Goal: Contribute content: Add original content to the website for others to see

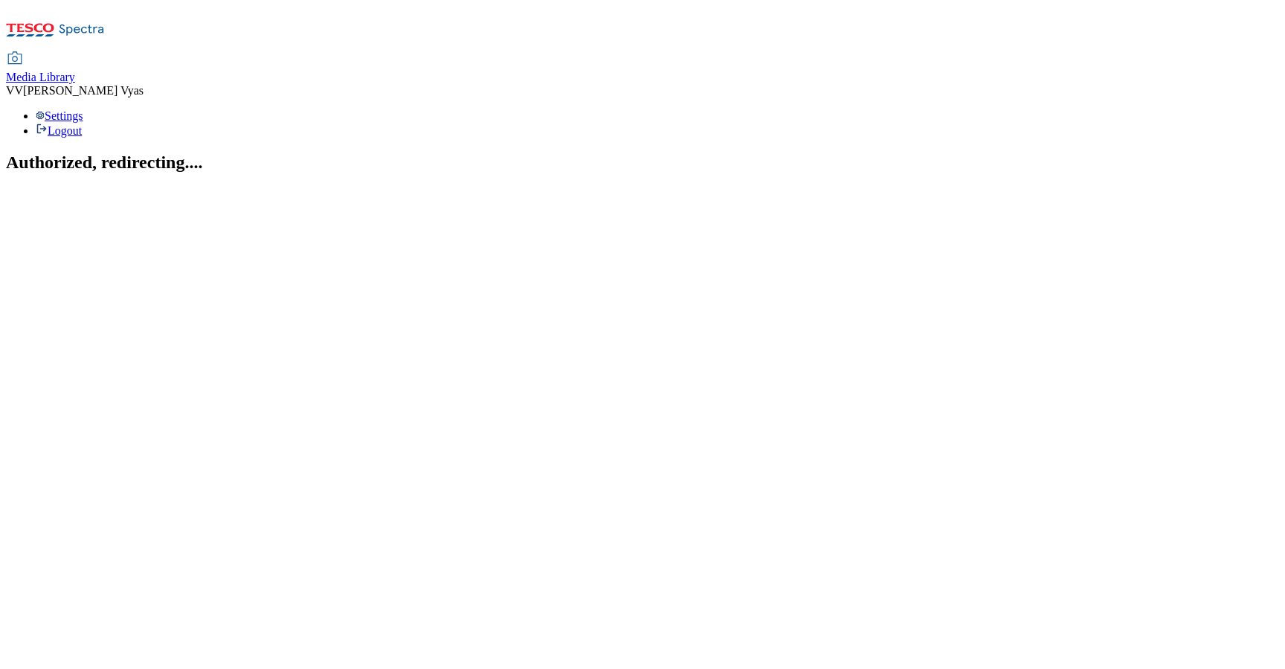
click at [75, 71] on span "Media Library" at bounding box center [40, 77] width 69 height 13
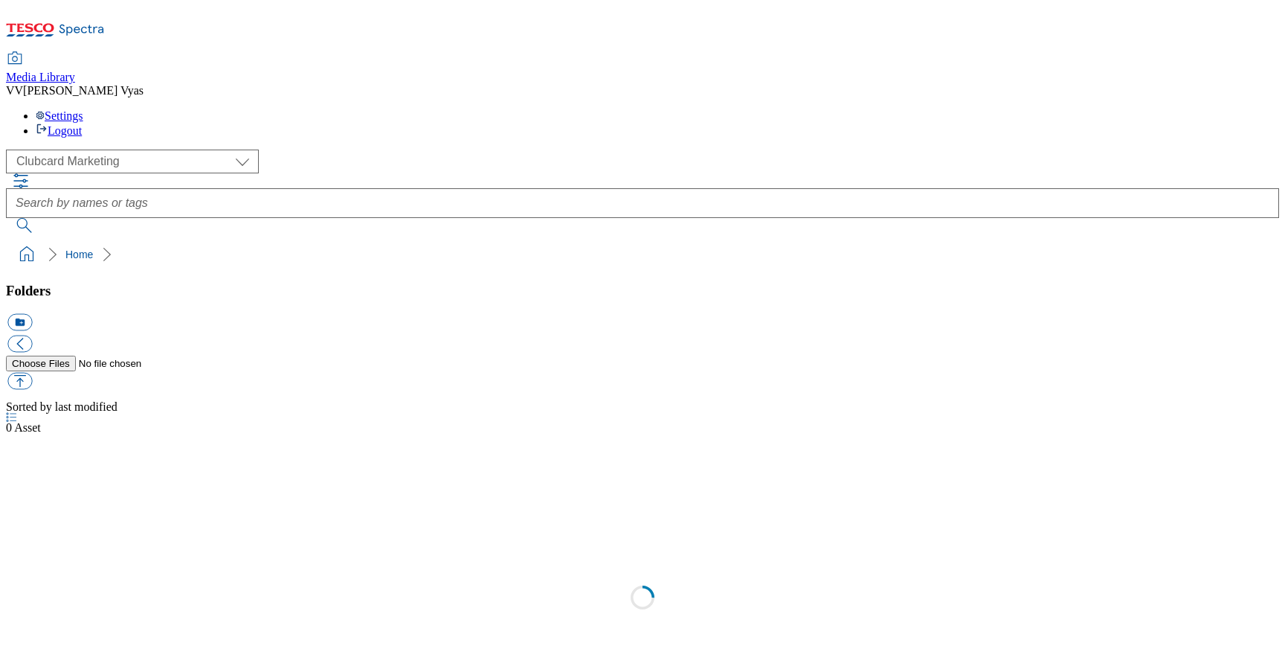
scroll to position [1, 0]
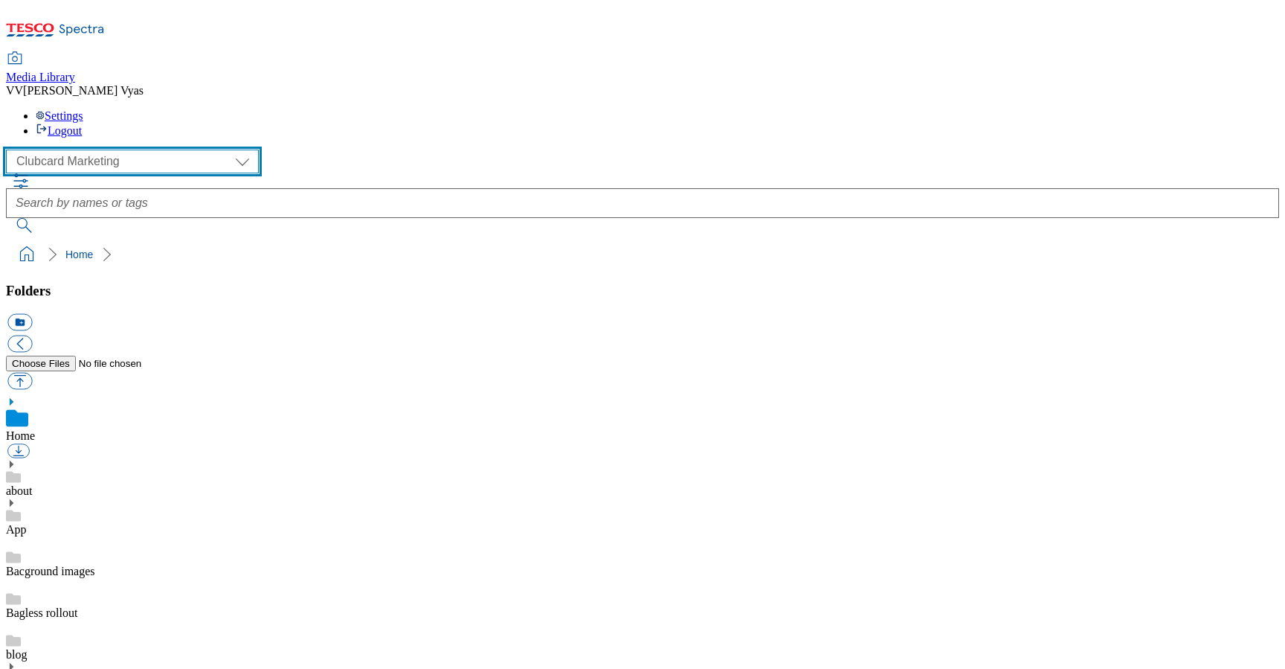
select select "flare-homepage"
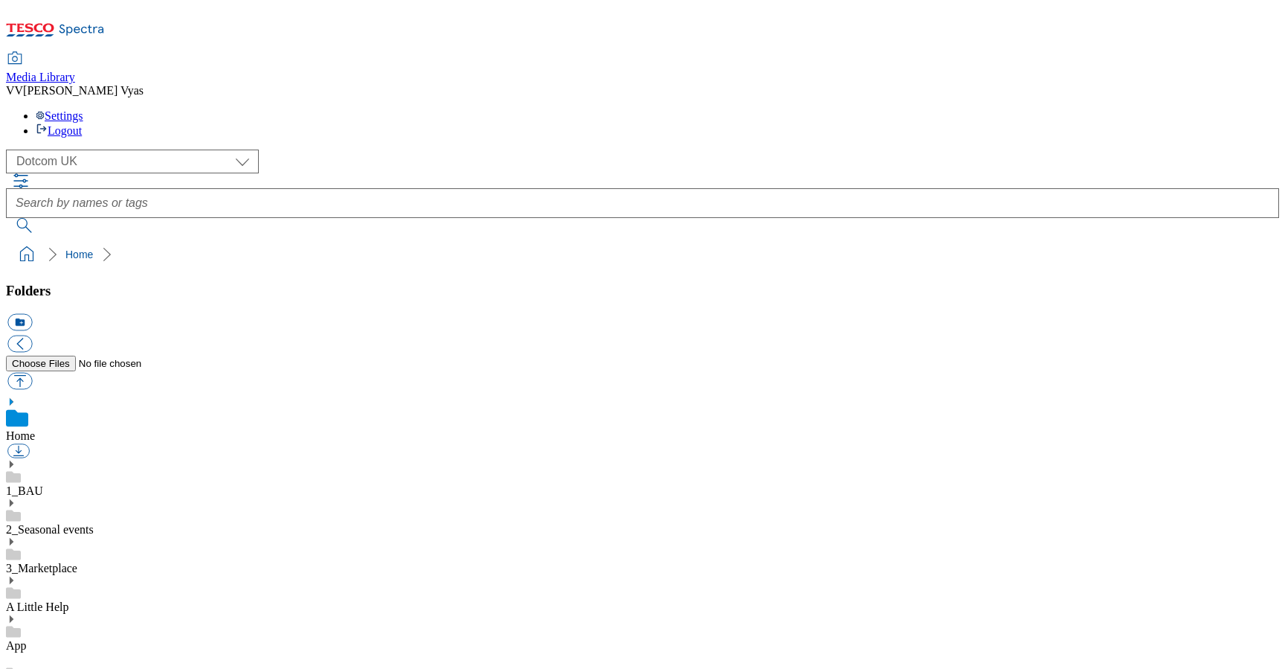
click at [13, 460] on use at bounding box center [12, 463] width 4 height 7
click at [16, 539] on icon at bounding box center [11, 544] width 10 height 10
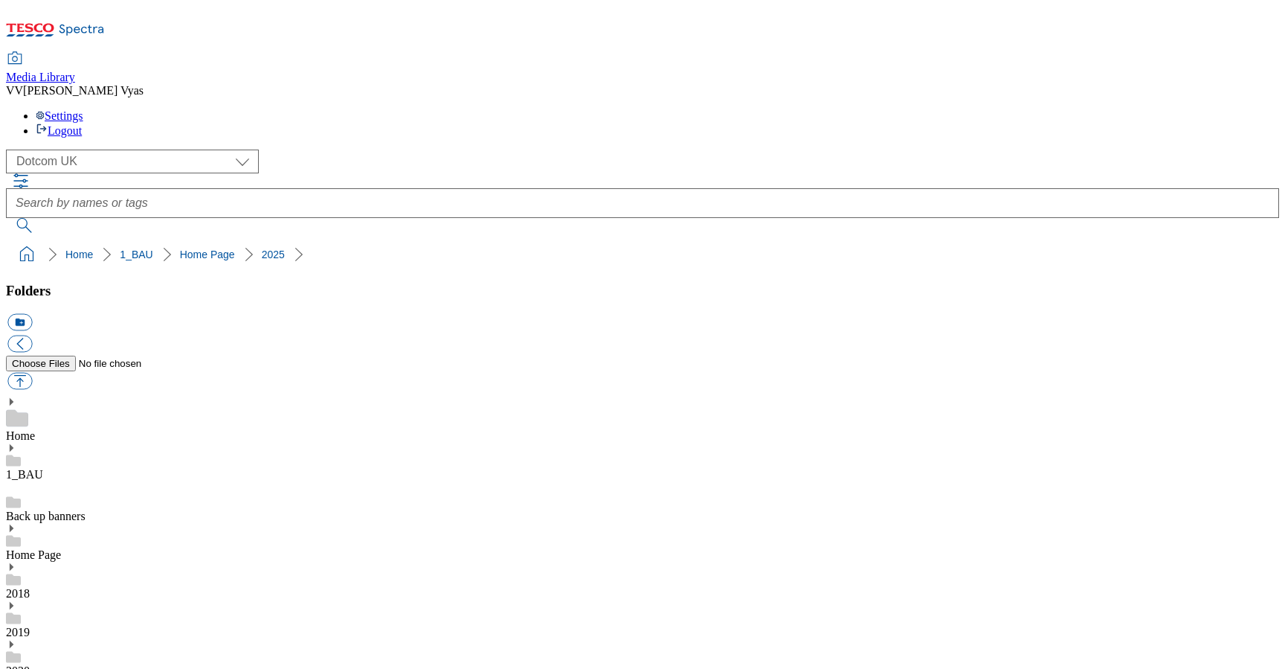
scroll to position [262, 0]
click at [32, 314] on button "icon_new_folder" at bounding box center [19, 322] width 25 height 17
type input "2527"
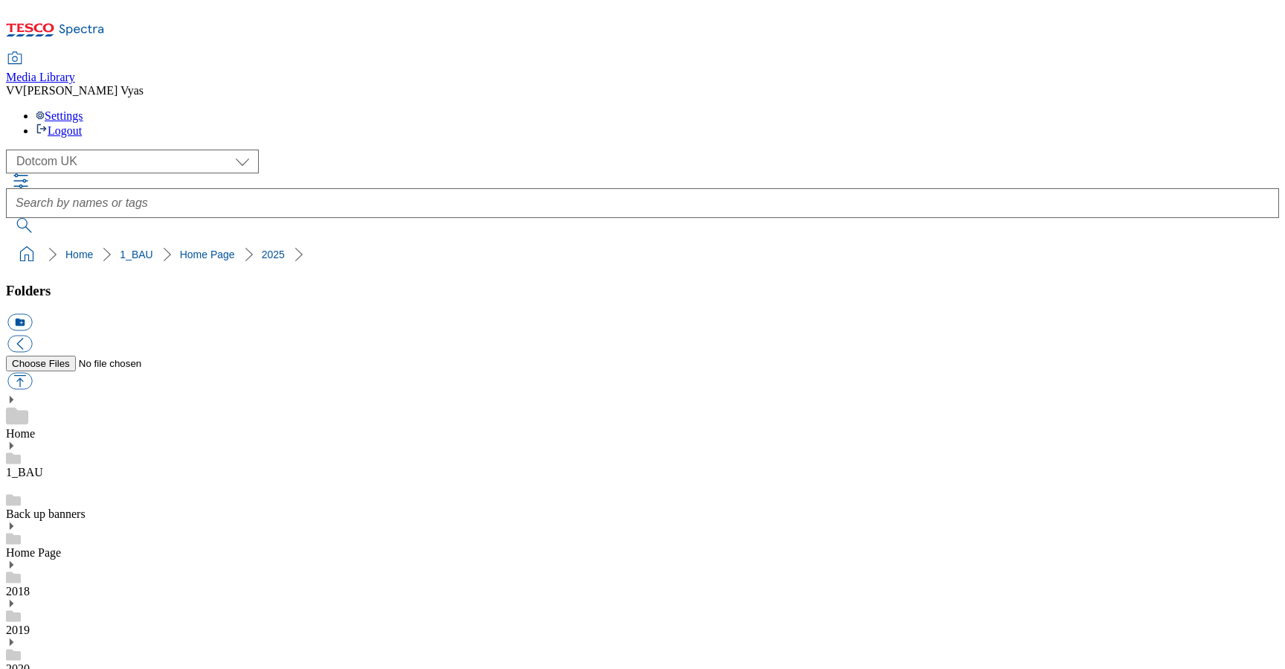
scroll to position [692, 0]
click at [32, 373] on button "button" at bounding box center [19, 381] width 25 height 17
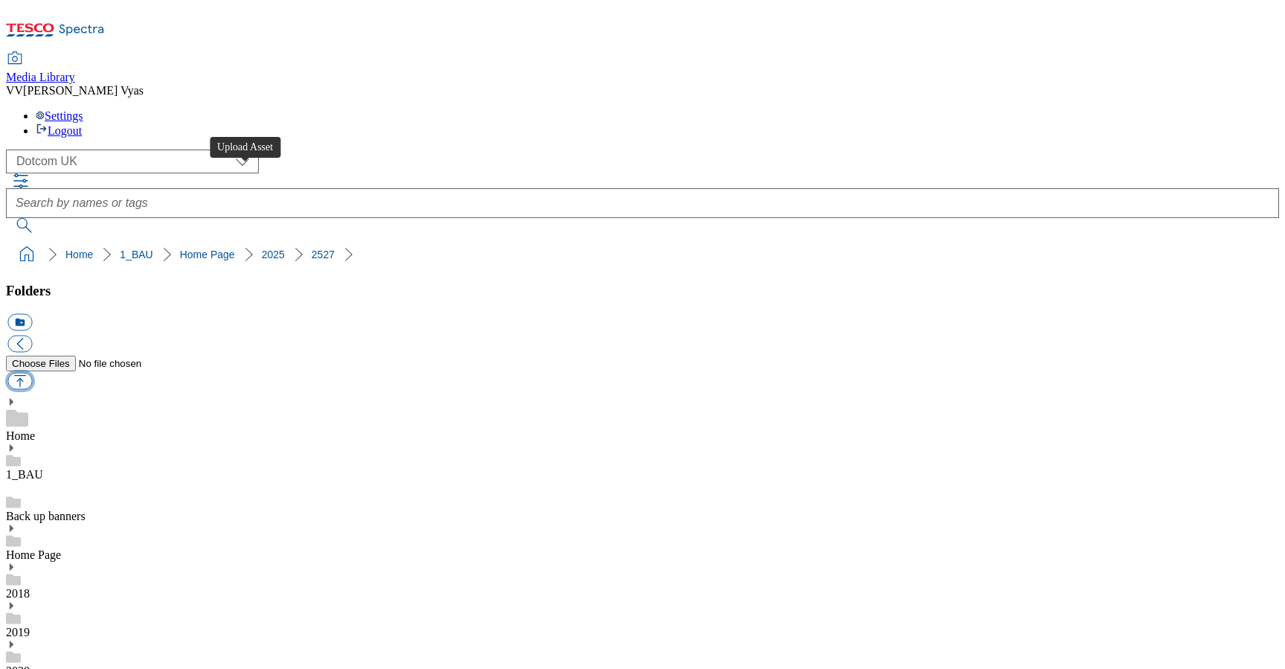
type input "C:\fakepath\2527-DC_Row1_F&F.jpg"
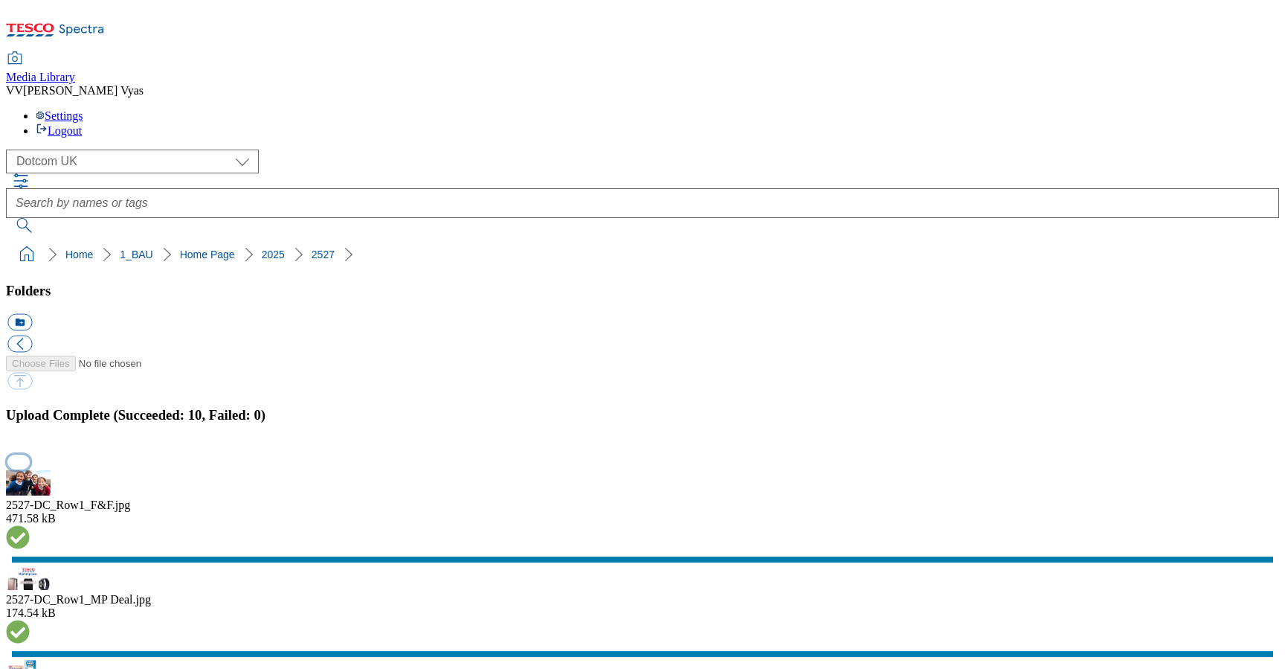
click at [30, 454] on button "button" at bounding box center [18, 461] width 22 height 14
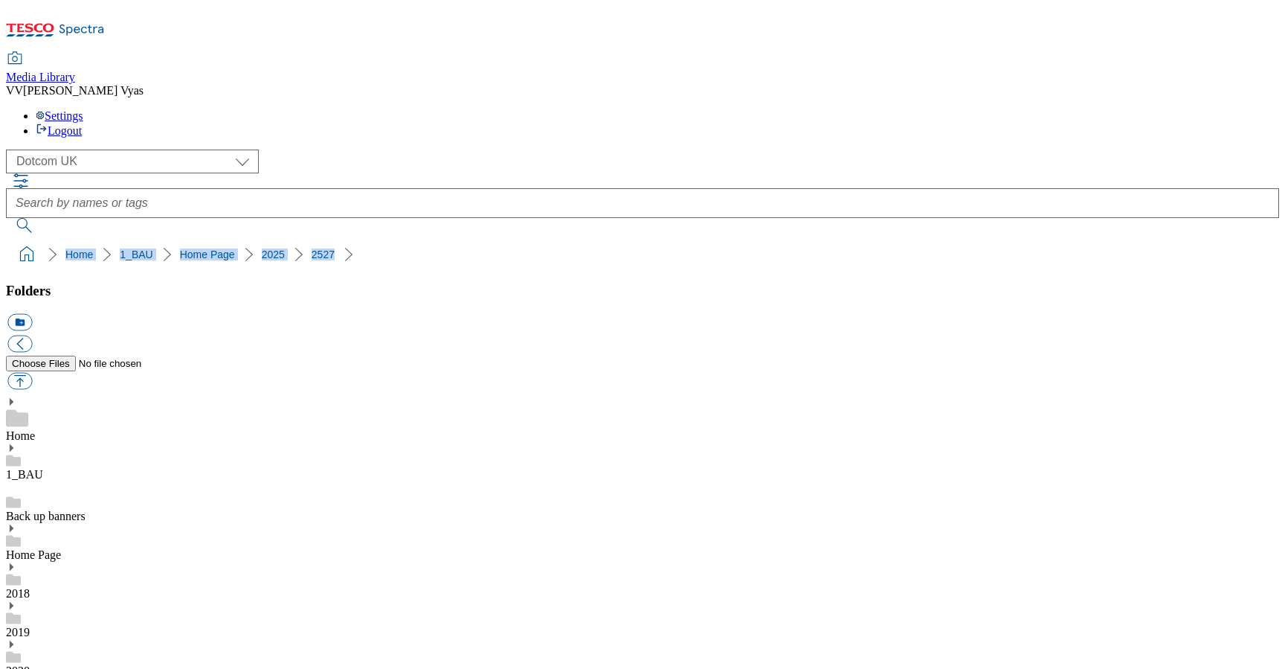
drag, startPoint x: 316, startPoint y: 148, endPoint x: 0, endPoint y: 147, distance: 316.0
click at [6, 240] on nav "Home 1_BAU Home Page 2025 2527" at bounding box center [642, 254] width 1273 height 28
copy ol "Home 1_BAU Home Page 2025 2527"
